Goal: Find specific page/section: Find specific page/section

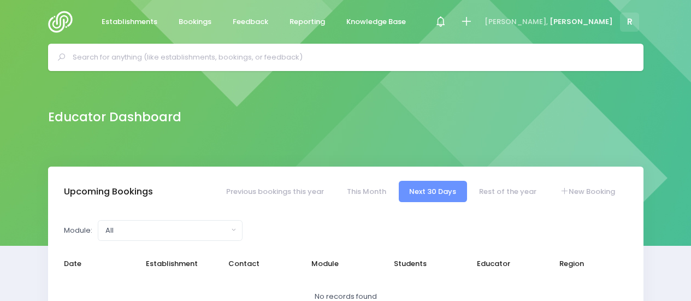
select select "5"
click at [132, 61] on input "text" at bounding box center [351, 57] width 556 height 16
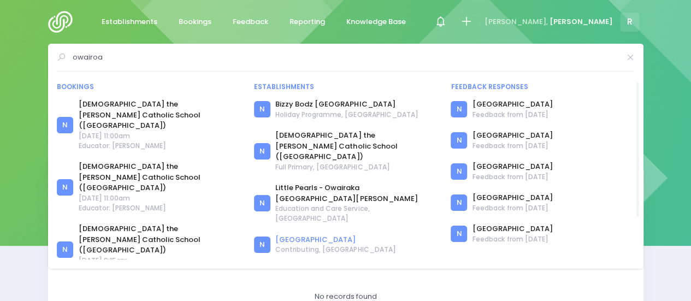
type input "owairoa"
click at [318, 234] on link "[GEOGRAPHIC_DATA]" at bounding box center [335, 239] width 120 height 11
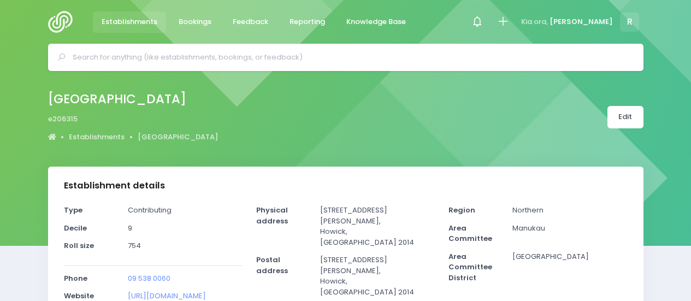
select select "5"
